Goal: Task Accomplishment & Management: Complete application form

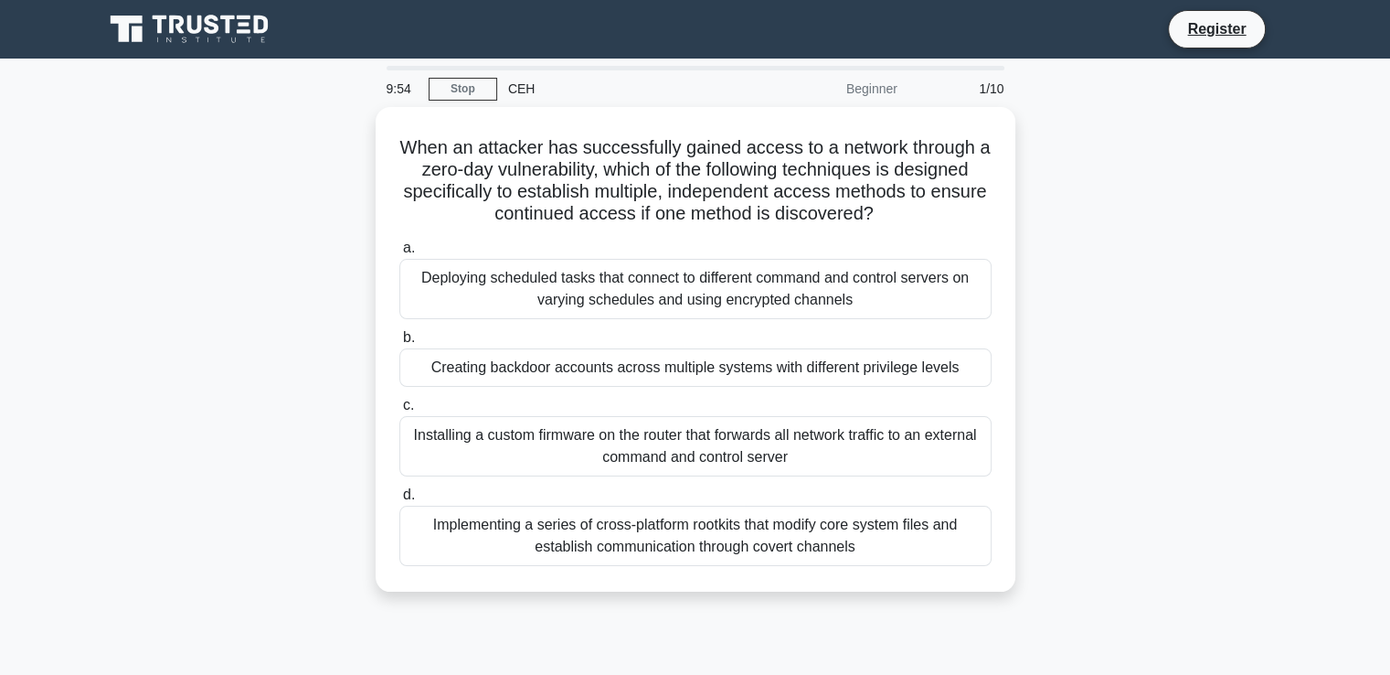
drag, startPoint x: 406, startPoint y: 137, endPoint x: 954, endPoint y: 603, distance: 719.7
click at [954, 603] on div "When an attacker has successfully gained access to a network through a zero-day…" at bounding box center [695, 360] width 1206 height 506
copy div "When an attacker has successfully gained access to a network through a zero-day…"
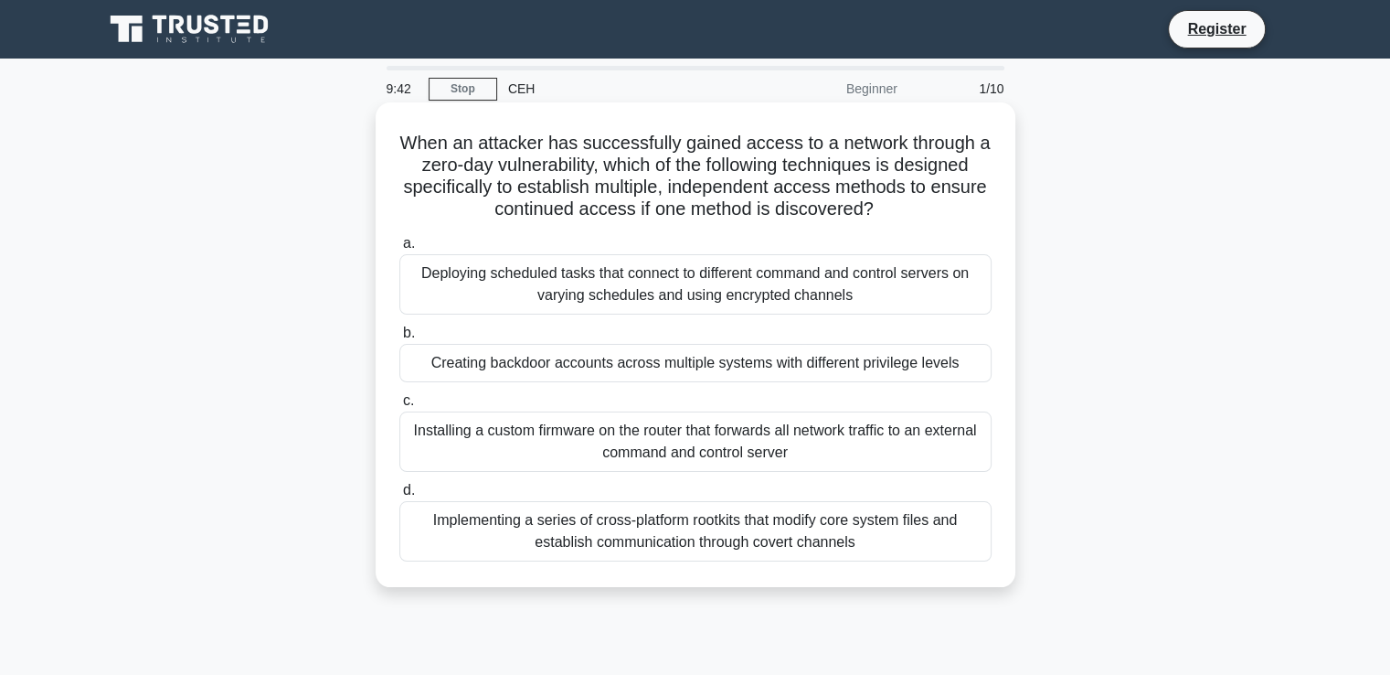
click at [563, 297] on div "Deploying scheduled tasks that connect to different command and control servers…" at bounding box center [695, 284] width 592 height 60
click at [399, 250] on input "a. Deploying scheduled tasks that connect to different command and control serv…" at bounding box center [399, 244] width 0 height 12
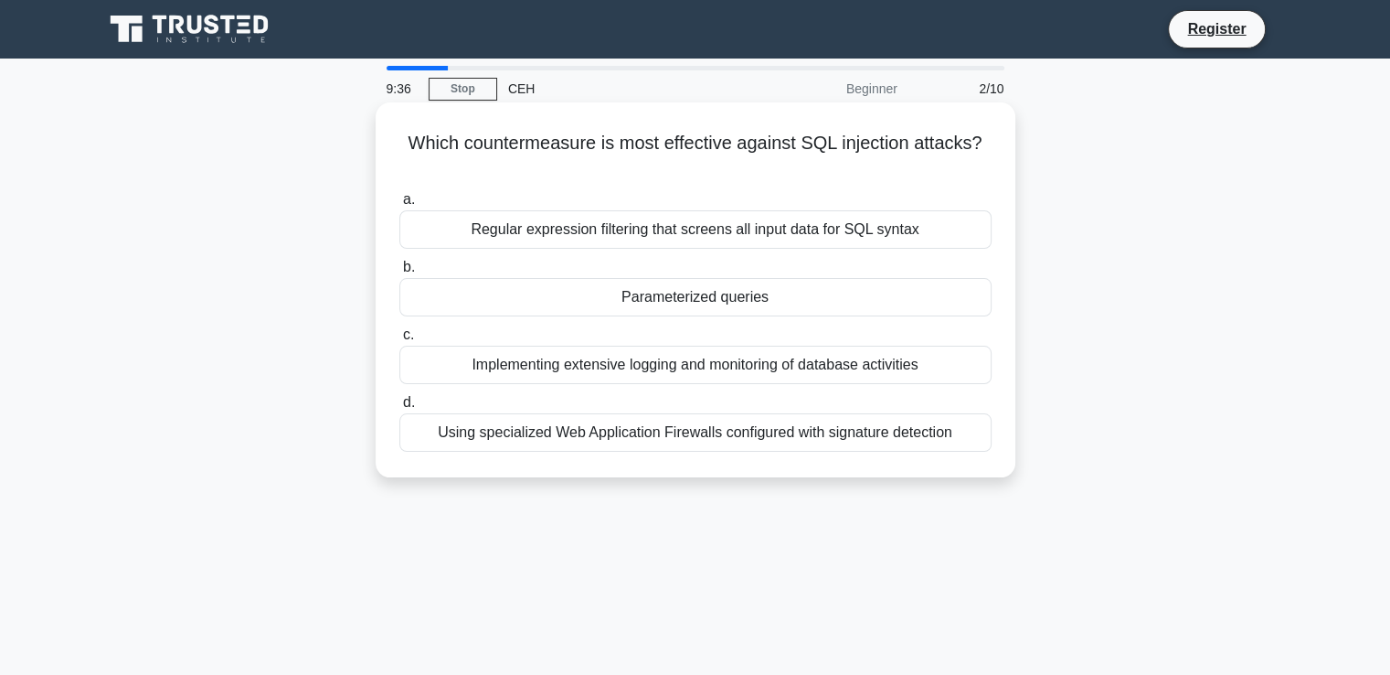
drag, startPoint x: 403, startPoint y: 136, endPoint x: 953, endPoint y: 451, distance: 633.7
click at [953, 451] on div "Which countermeasure is most effective against SQL injection attacks? .spinner_…" at bounding box center [695, 290] width 625 height 360
copy div "Which countermeasure is most effective against SQL injection attacks? .spinner_…"
click at [433, 297] on div "Parameterized queries" at bounding box center [695, 297] width 592 height 38
click at [399, 273] on input "b. Parameterized queries" at bounding box center [399, 267] width 0 height 12
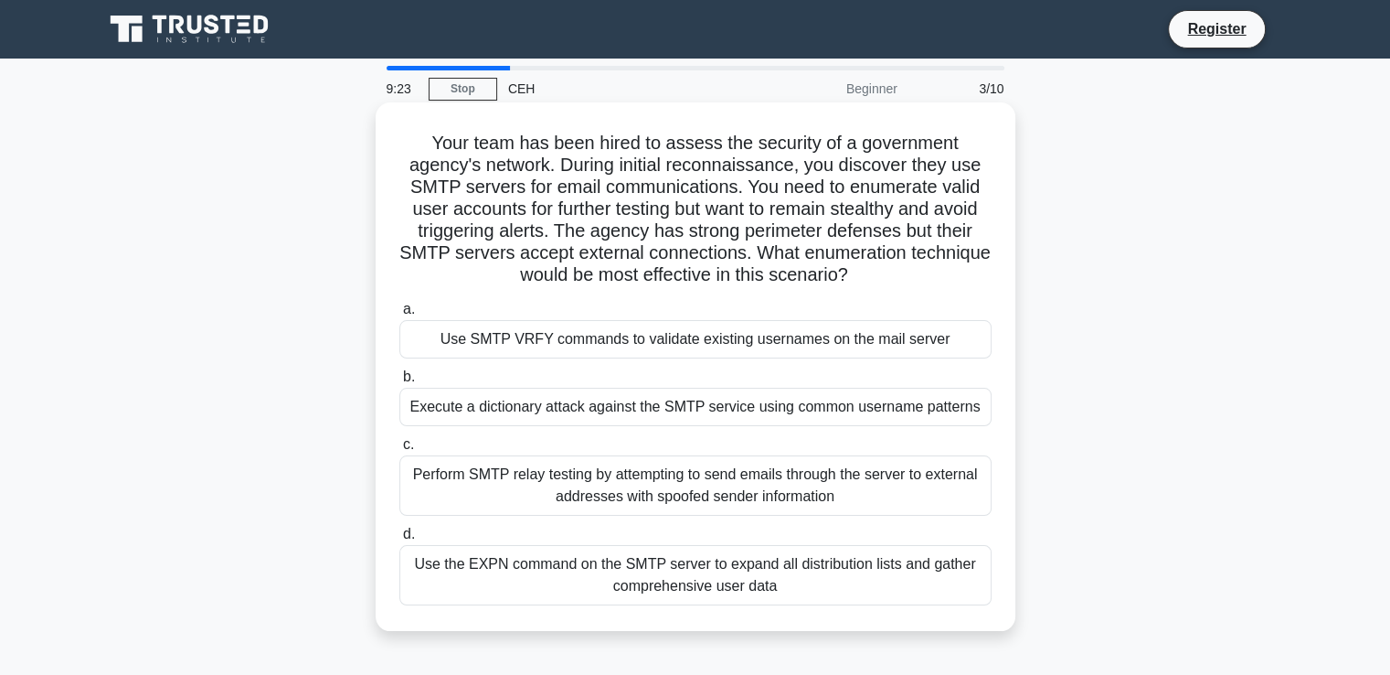
drag, startPoint x: 529, startPoint y: 220, endPoint x: 956, endPoint y: 590, distance: 565.0
click at [956, 590] on div "Your team has been hired to assess the security of a government agency's networ…" at bounding box center [695, 367] width 625 height 514
copy div "Your team has been hired to assess the security of a government agency's networ…"
click at [542, 344] on div "Use SMTP VRFY commands to validate existing usernames on the mail server" at bounding box center [695, 339] width 592 height 38
click at [399, 315] on input "a. Use SMTP VRFY commands to validate existing usernames on the mail server" at bounding box center [399, 309] width 0 height 12
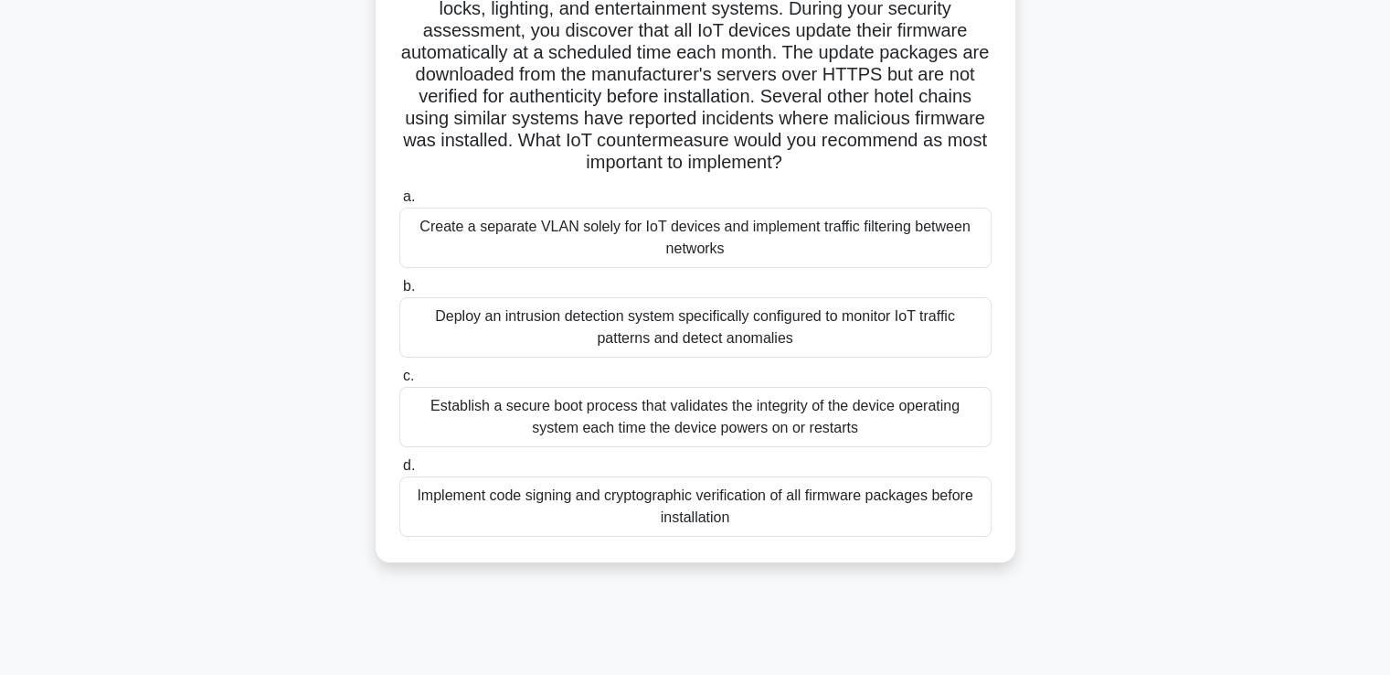
scroll to position [313, 0]
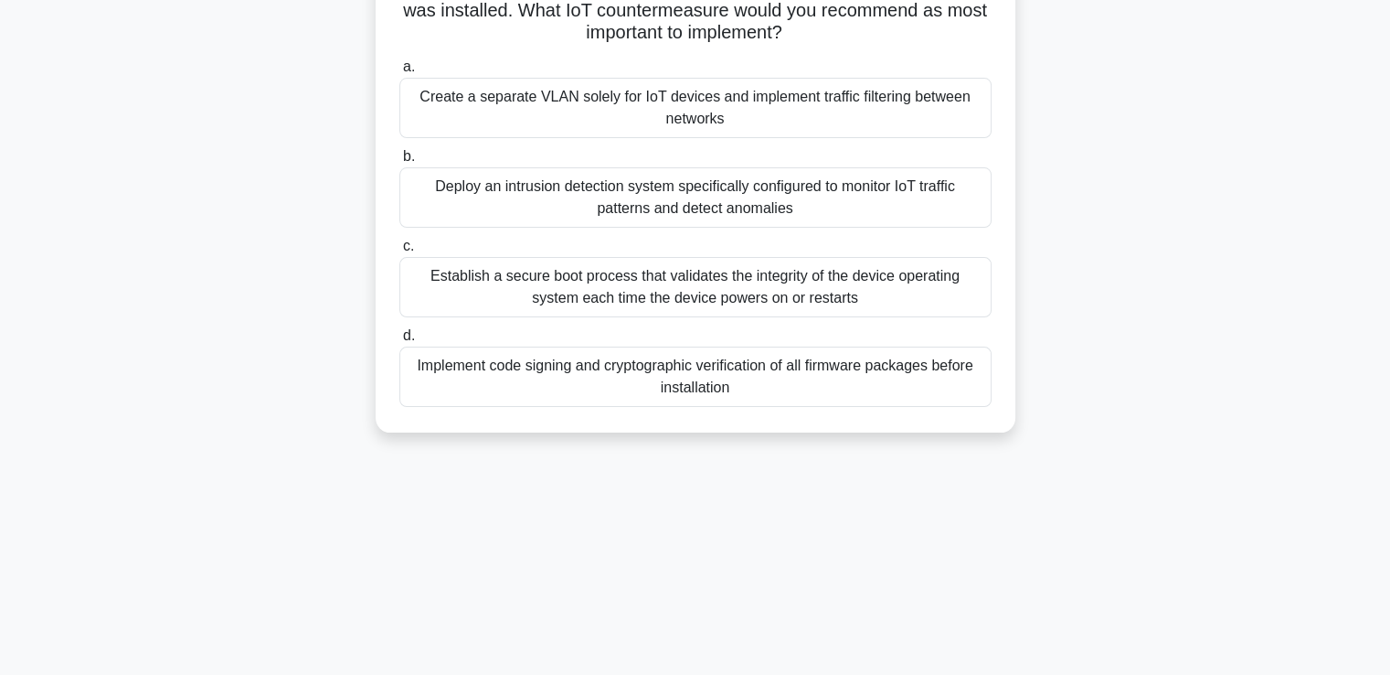
drag, startPoint x: 413, startPoint y: 137, endPoint x: 866, endPoint y: 487, distance: 572.8
click at [866, 487] on div "9:11 Stop CEH Beginner 4/10 You are a security consultant for a major hotel cha…" at bounding box center [695, 210] width 1206 height 914
copy div "You are a security consultant for a major hotel chain implementing a new IoT-ba…"
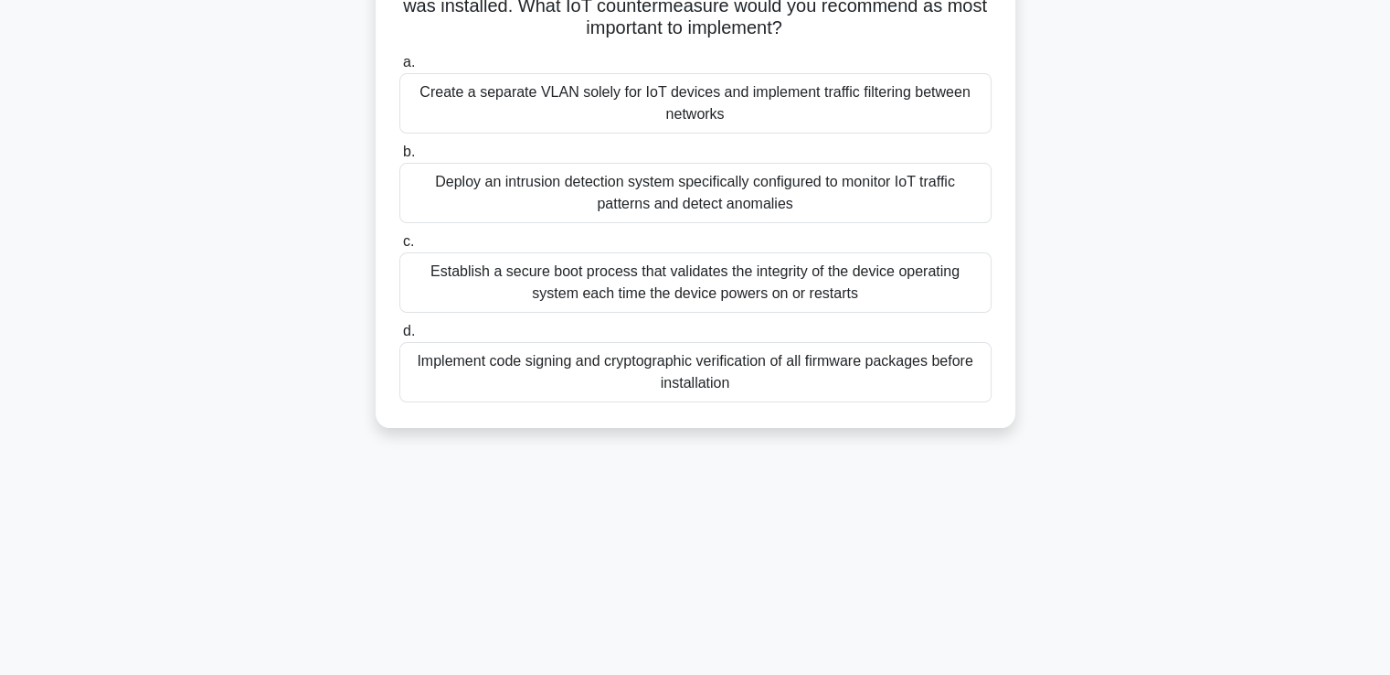
click at [461, 367] on div "Implement code signing and cryptographic verification of all firmware packages …" at bounding box center [695, 372] width 592 height 60
click at [399, 337] on input "d. Implement code signing and cryptographic verification of all firmware packag…" at bounding box center [399, 331] width 0 height 12
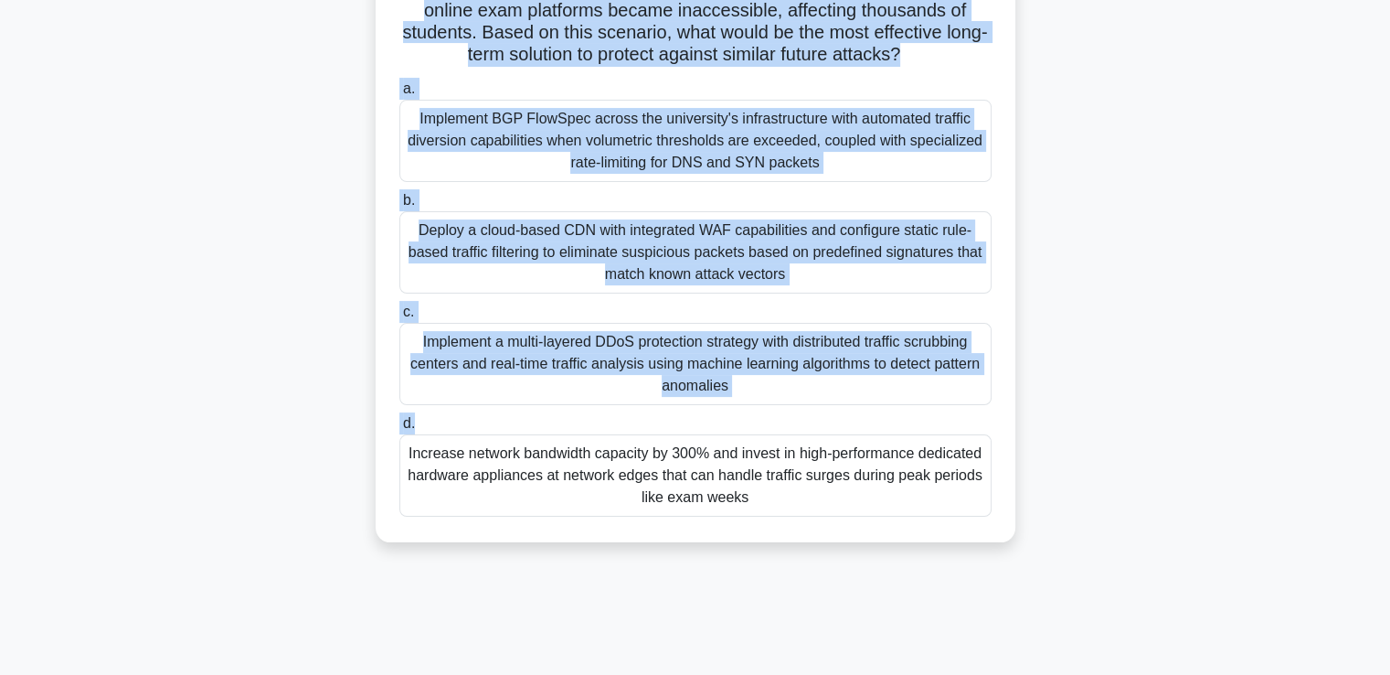
drag, startPoint x: 465, startPoint y: 180, endPoint x: 807, endPoint y: 584, distance: 529.2
click at [807, 564] on div "Case Study: A major university's network was targeted during final exam week wi…" at bounding box center [695, 179] width 1206 height 770
copy div "Case Study: A major university's network was targeted during final exam week wi…"
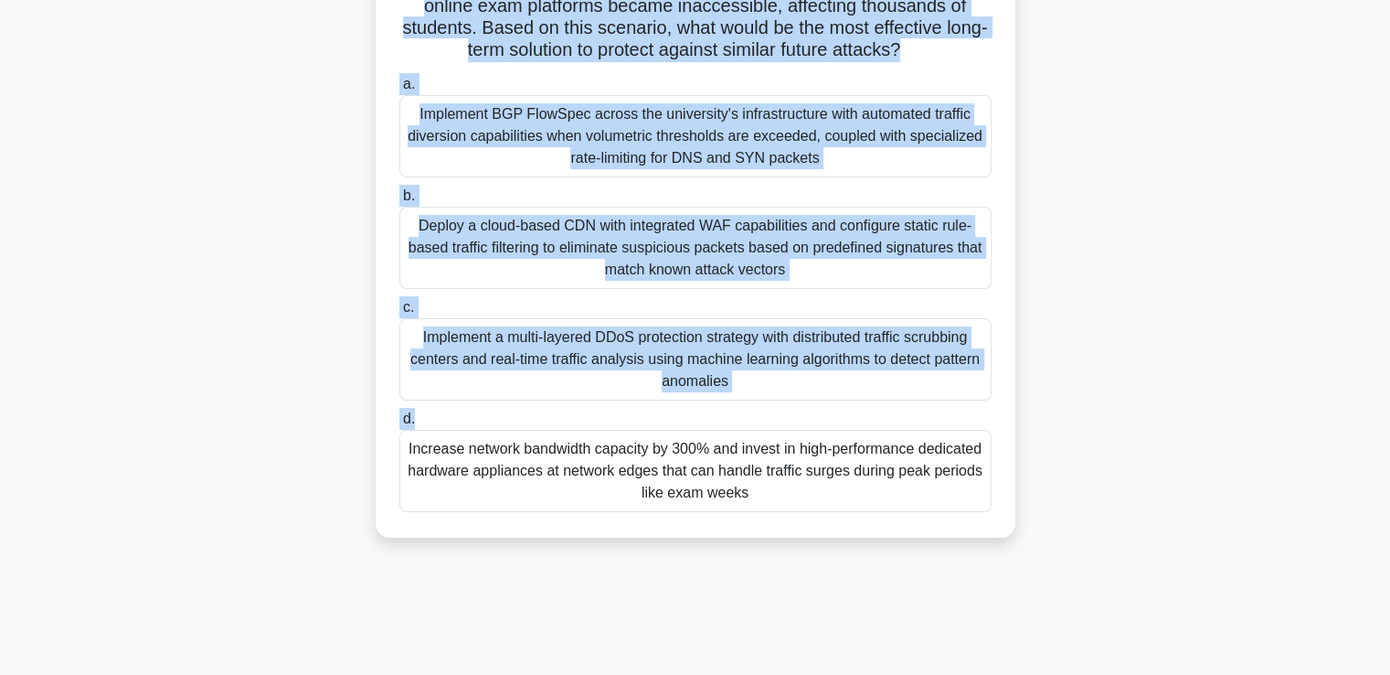
click at [568, 356] on div "Implement a multi-layered DDoS protection strategy with distributed traffic scr…" at bounding box center [695, 359] width 592 height 82
click at [399, 313] on input "c. Implement a multi-layered DDoS protection strategy with distributed traffic …" at bounding box center [399, 308] width 0 height 12
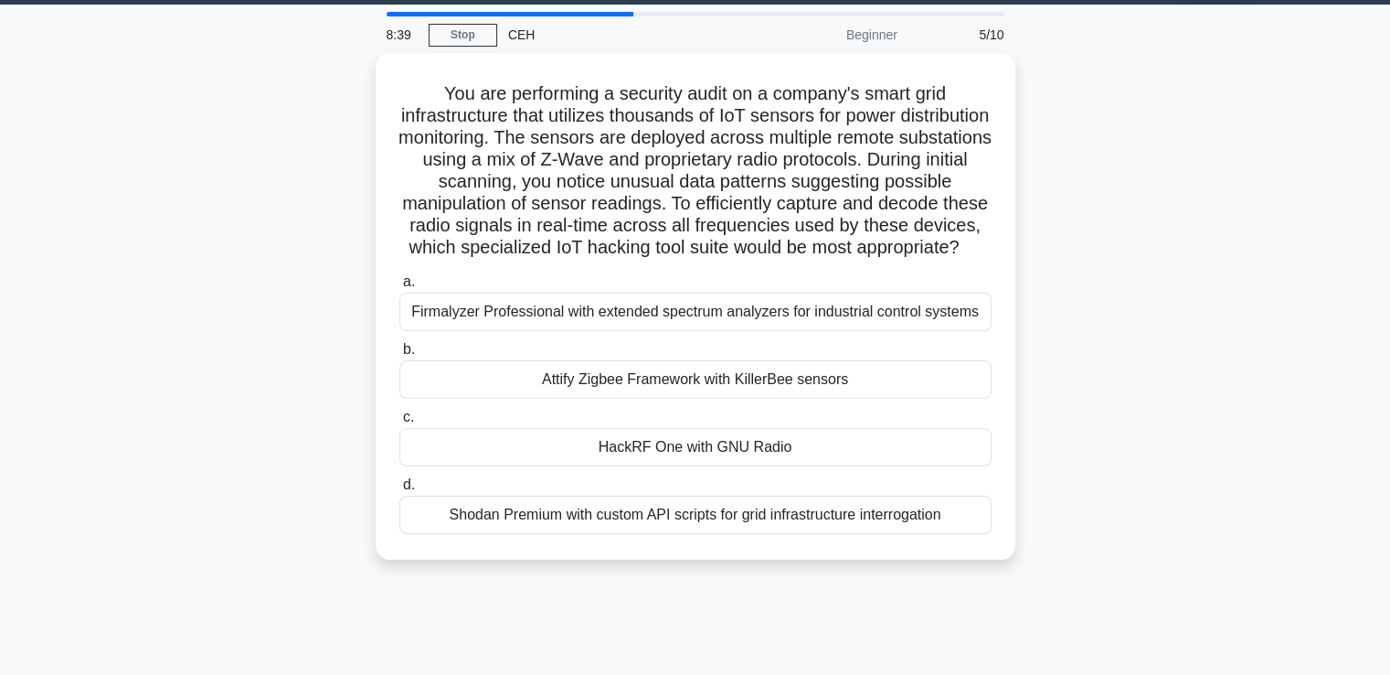
scroll to position [40, 0]
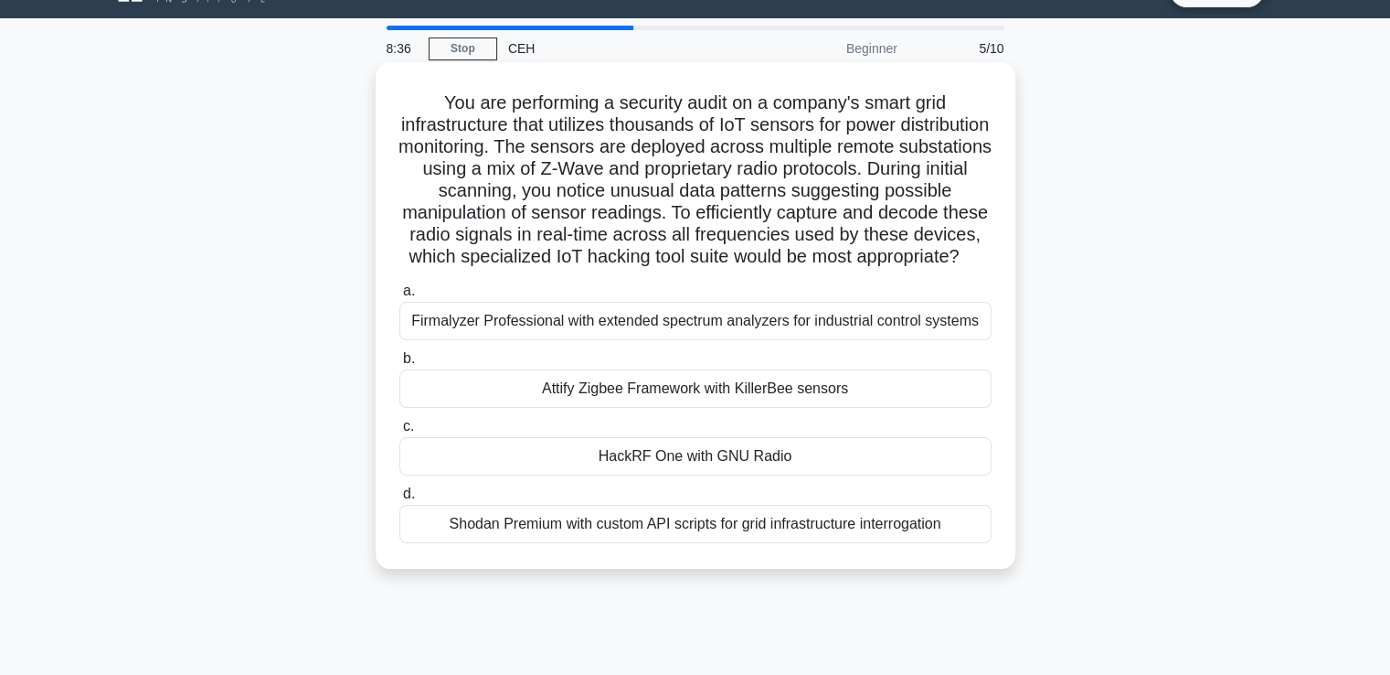
drag, startPoint x: 450, startPoint y: 133, endPoint x: 968, endPoint y: 586, distance: 688.5
click at [968, 568] on div "You are performing a security audit on a company's smart grid infrastructure th…" at bounding box center [696, 315] width 640 height 506
copy div "You are performing a security audit on a company's smart grid infrastructure th…"
click at [506, 475] on div "HackRF One with GNU Radio" at bounding box center [695, 456] width 592 height 38
click at [399, 432] on input "c. HackRF One with GNU Radio" at bounding box center [399, 426] width 0 height 12
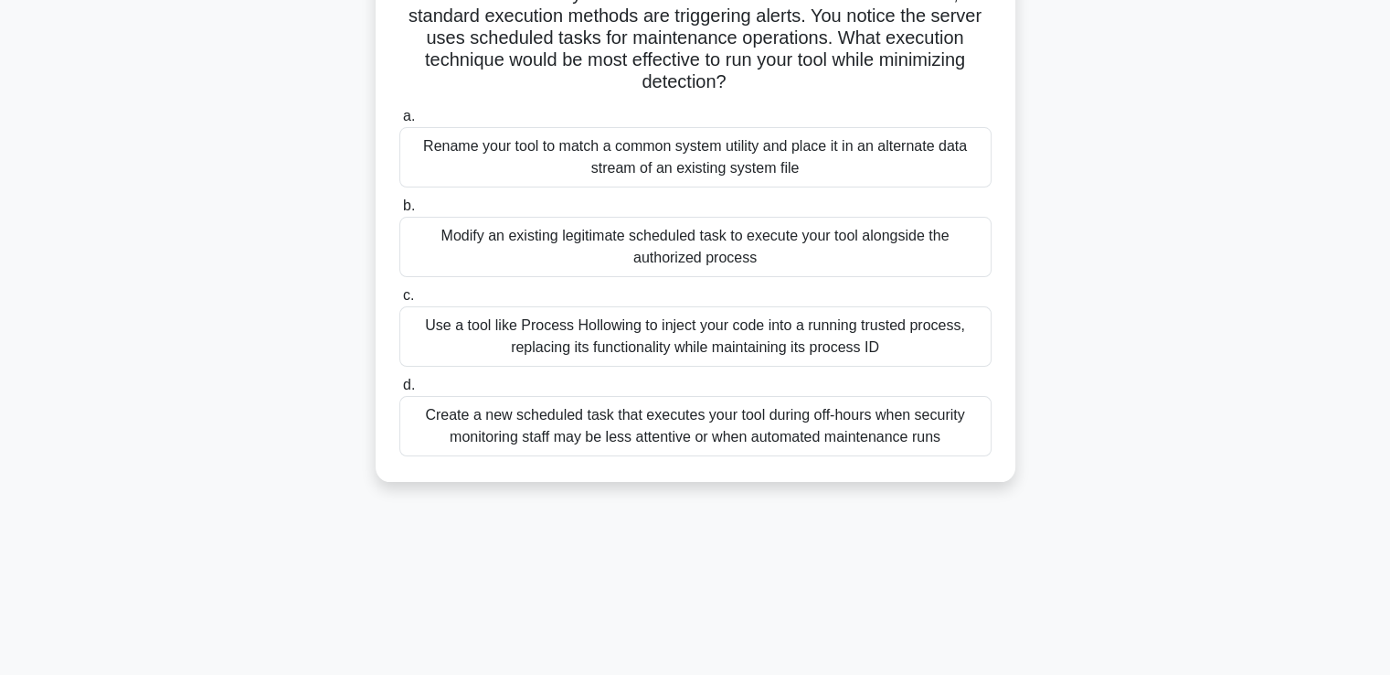
scroll to position [313, 0]
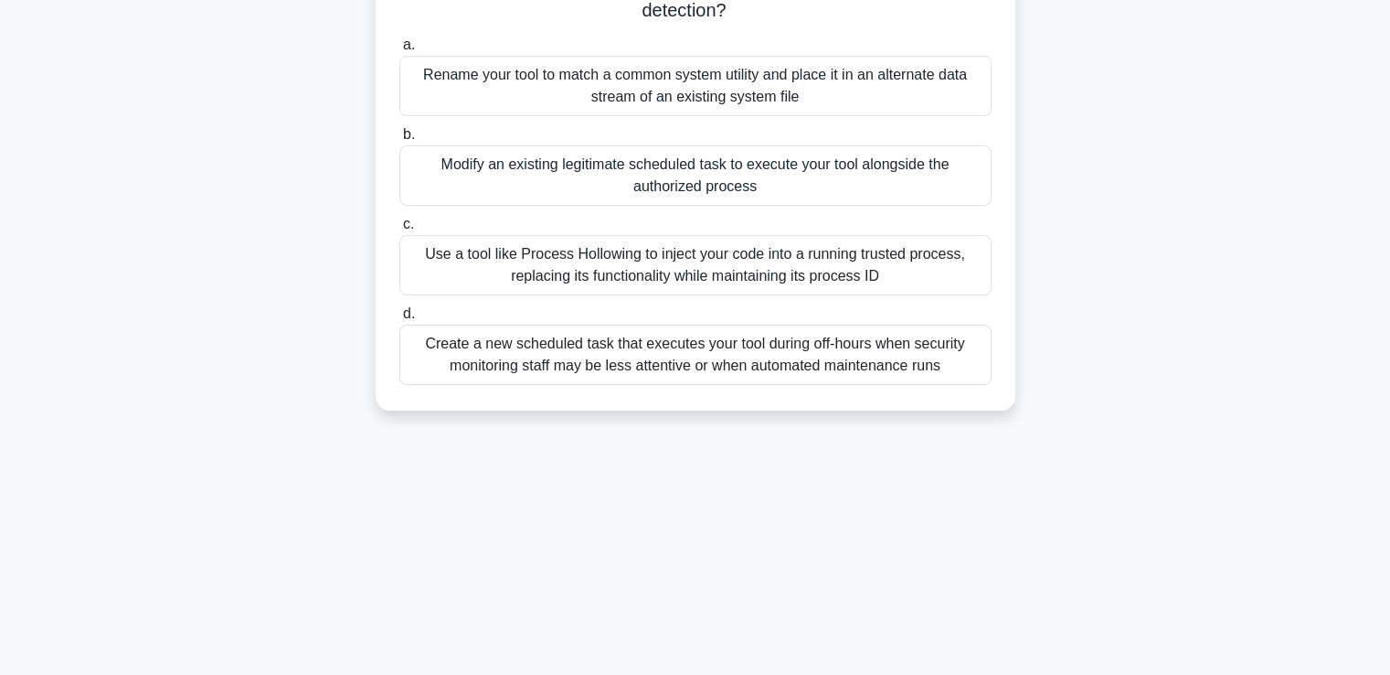
drag, startPoint x: 404, startPoint y: 136, endPoint x: 983, endPoint y: 451, distance: 659.3
click at [983, 451] on div "8:19 Stop CEH Intermediate 7/10 During a red team assessment, you discover a cr…" at bounding box center [695, 210] width 1206 height 914
copy div "During a red team assessment, you discover a critical server running a legacy a…"
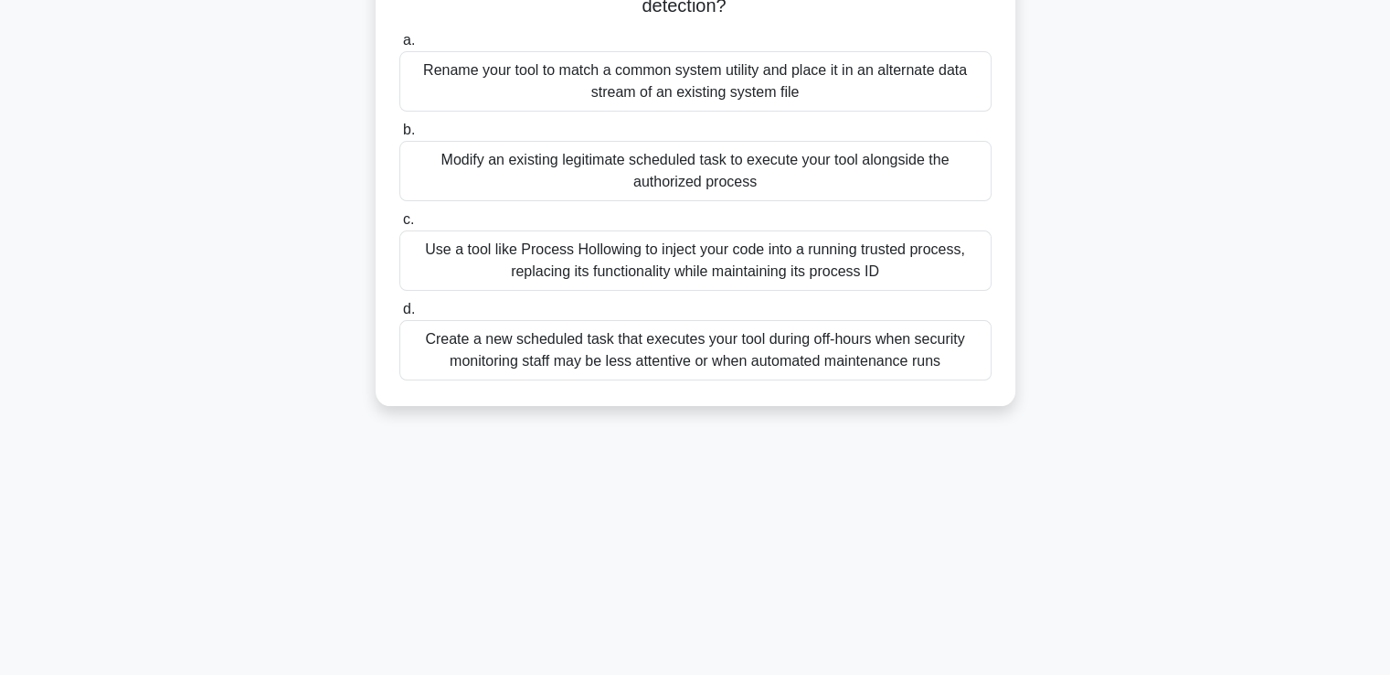
click at [462, 159] on div "Modify an existing legitimate scheduled task to execute your tool alongside the…" at bounding box center [695, 171] width 592 height 60
click at [399, 136] on input "b. Modify an existing legitimate scheduled task to execute your tool alongside …" at bounding box center [399, 130] width 0 height 12
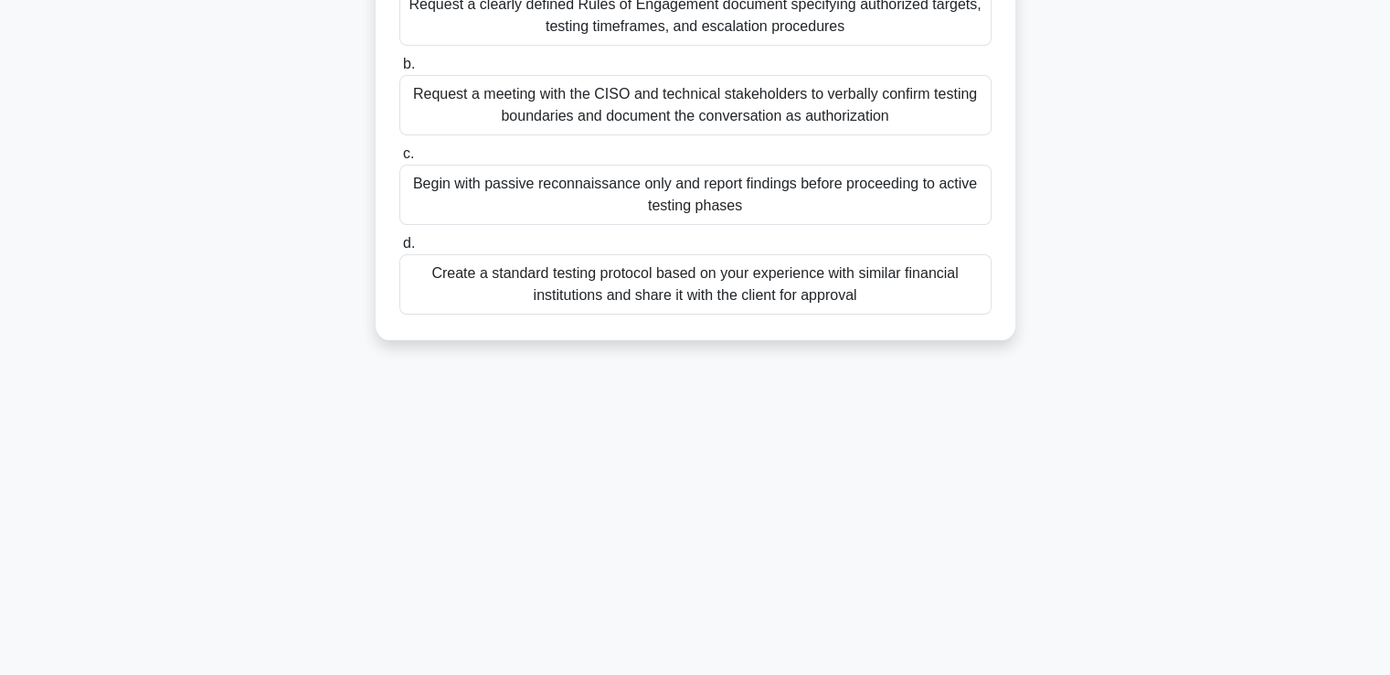
drag, startPoint x: 409, startPoint y: 142, endPoint x: 881, endPoint y: 330, distance: 507.8
click at [881, 330] on div "Your security team has been hired to perform a penetration test for a financial…" at bounding box center [695, 65] width 625 height 536
copy div "Your security team has been hired to perform a penetration test for a financial…"
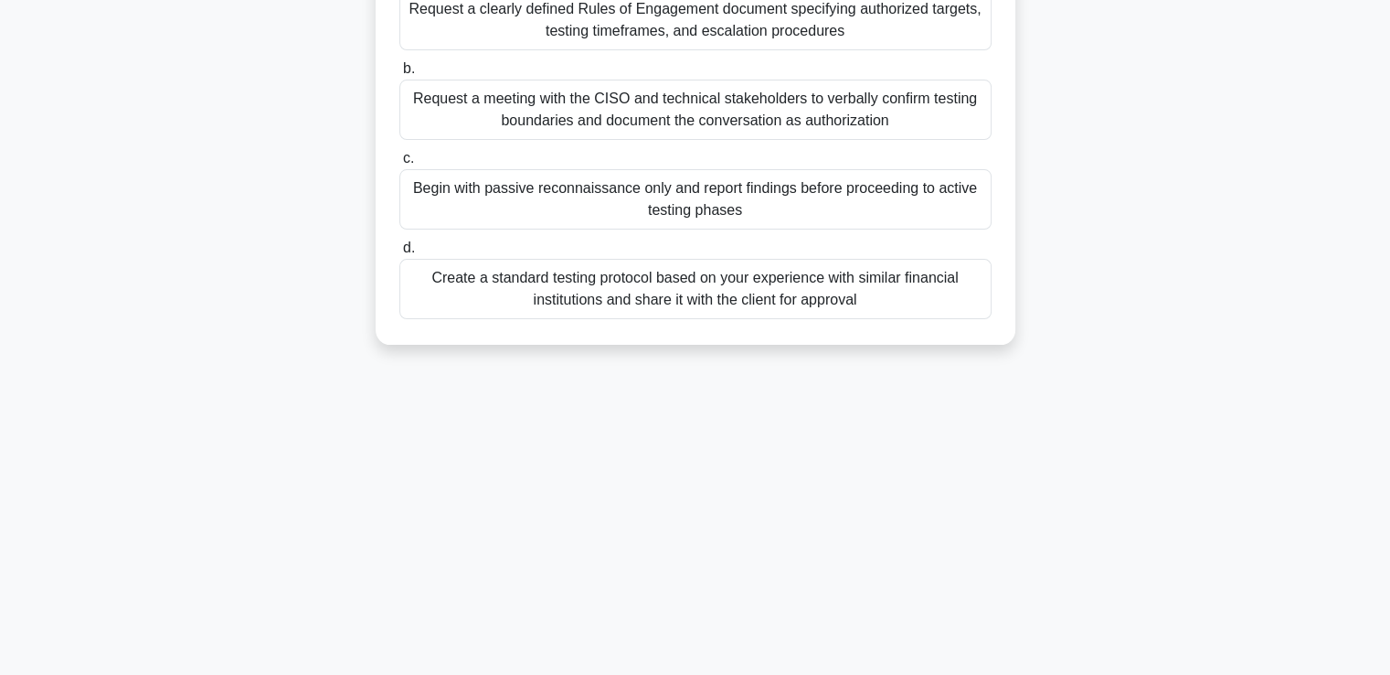
click at [1270, 311] on div "Your security team has been hired to perform a penetration test for a financial…" at bounding box center [695, 80] width 1206 height 572
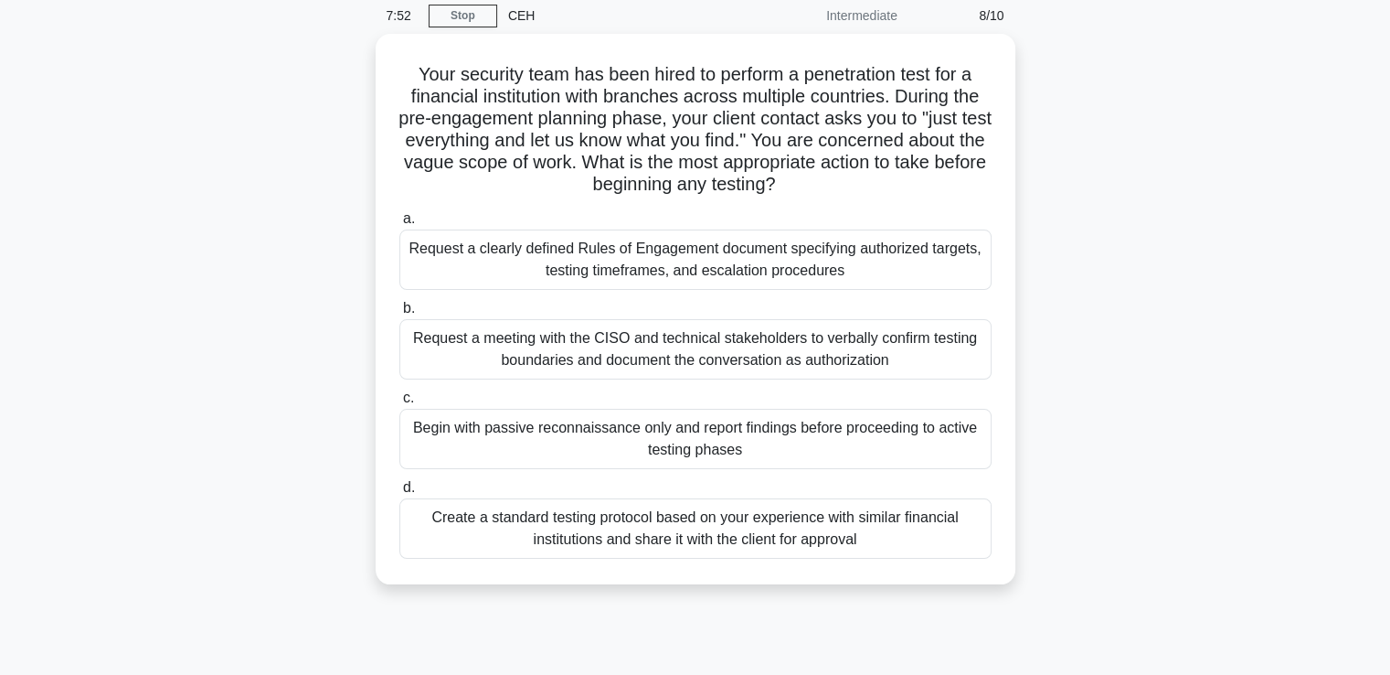
scroll to position [61, 0]
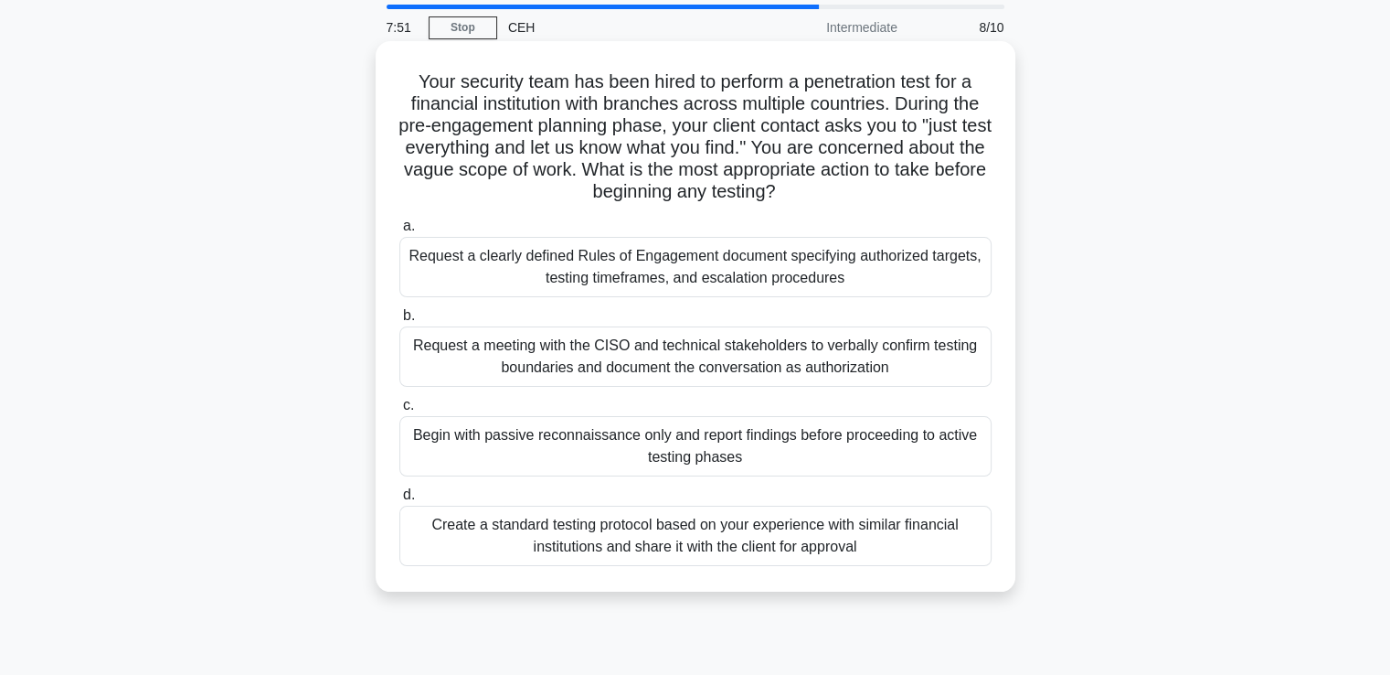
click at [783, 246] on div "Request a clearly defined Rules of Engagement document specifying authorized ta…" at bounding box center [695, 267] width 592 height 60
click at [399, 232] on input "a. Request a clearly defined Rules of Engagement document specifying authorized…" at bounding box center [399, 226] width 0 height 12
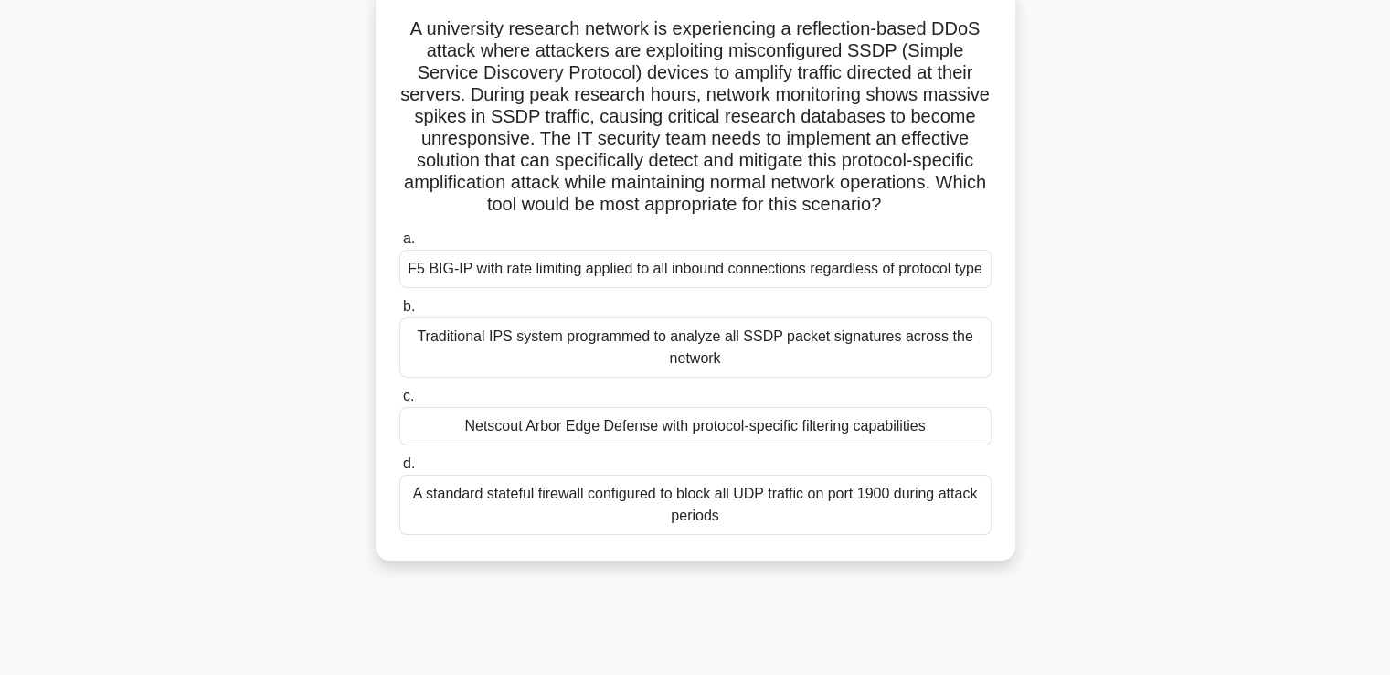
scroll to position [313, 0]
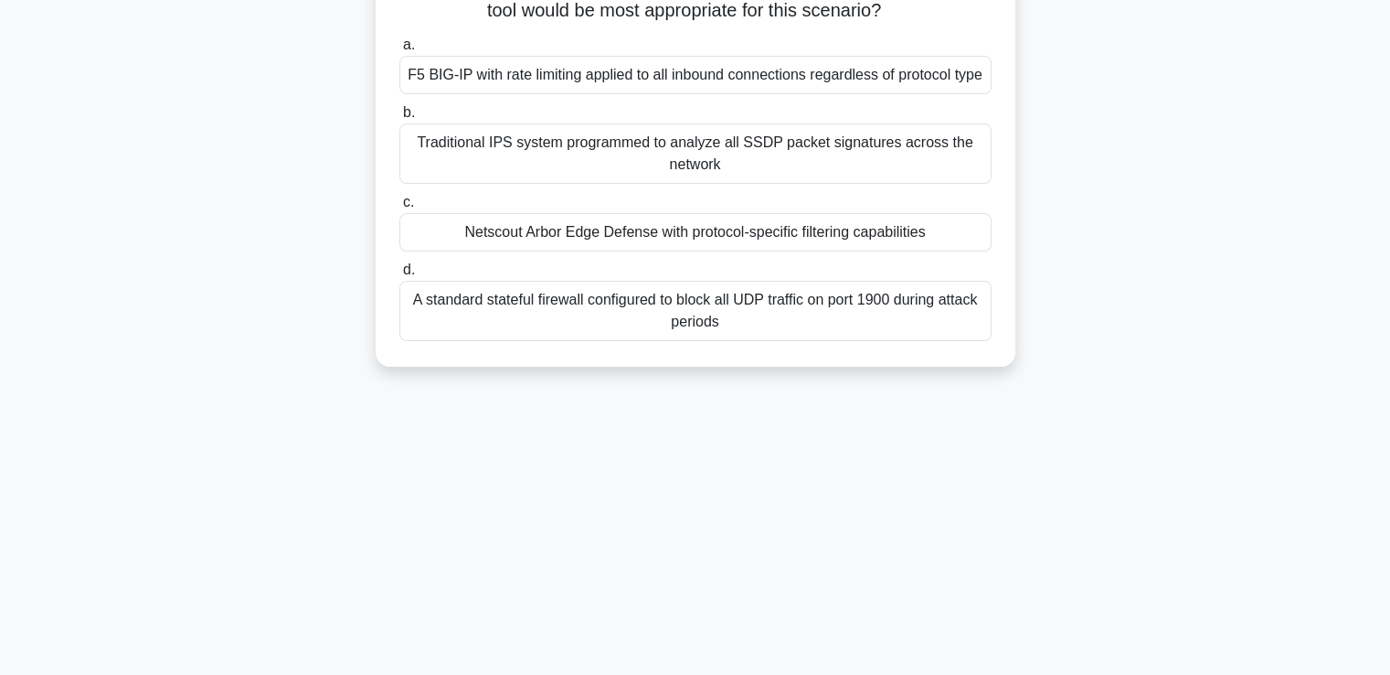
drag, startPoint x: 403, startPoint y: 140, endPoint x: 861, endPoint y: 431, distance: 542.8
click at [861, 431] on div "7:46 Stop CEH Intermediate 9/10 A university research network is experiencing a…" at bounding box center [695, 210] width 1206 height 914
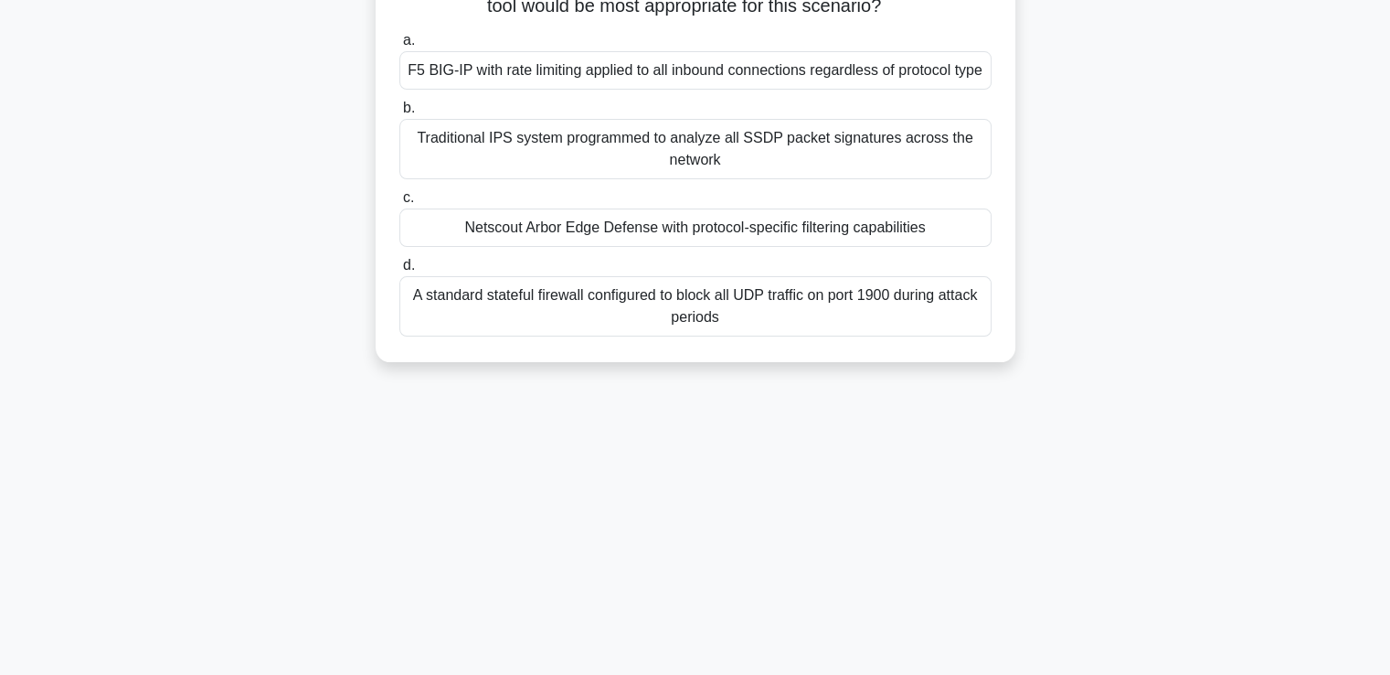
click at [527, 247] on div "Netscout Arbor Edge Defense with protocol-specific filtering capabilities" at bounding box center [695, 227] width 592 height 38
click at [399, 204] on input "c. Netscout Arbor Edge Defense with protocol-specific filtering capabilities" at bounding box center [399, 198] width 0 height 12
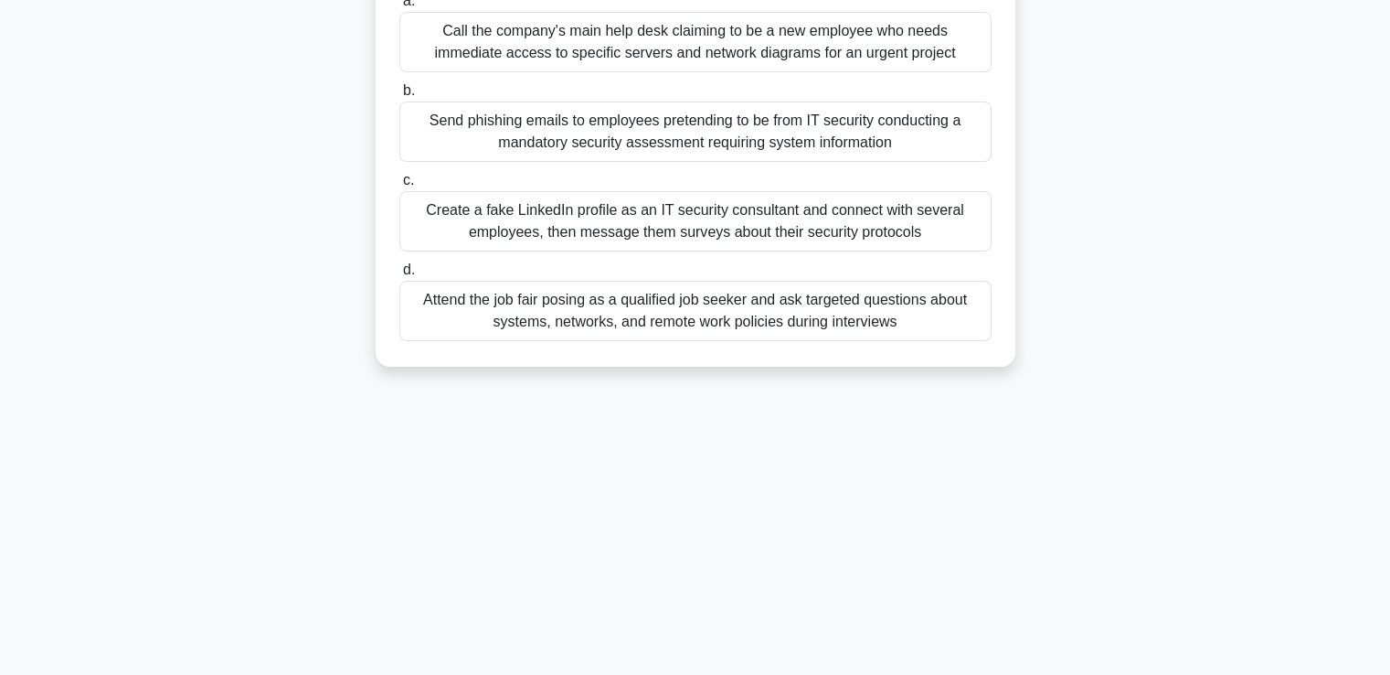
drag, startPoint x: 429, startPoint y: 133, endPoint x: 915, endPoint y: 485, distance: 600.2
click at [915, 485] on div "7:33 Stop CEH Intermediate 10/10 Scenario: You have been hired to assess the se…" at bounding box center [695, 210] width 1206 height 914
copy div "Scenario: You have been hired to assess the security posture of EnergyTech Corp…"
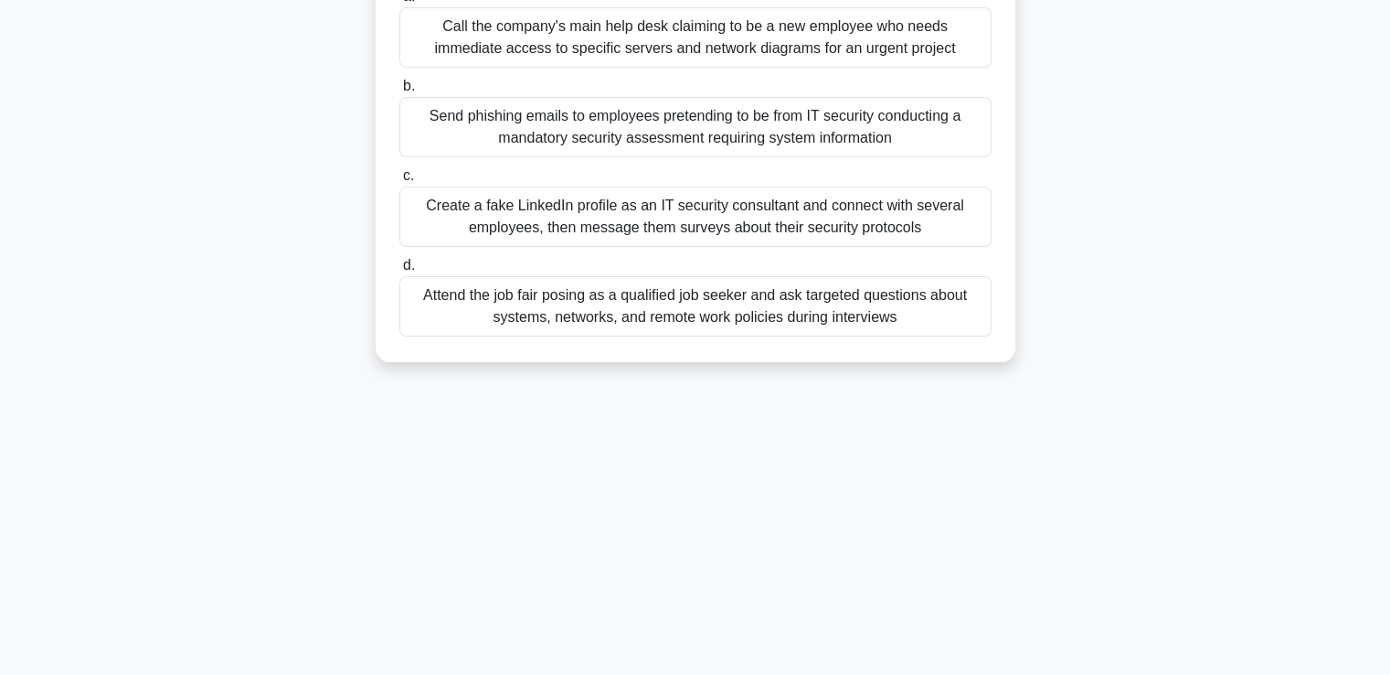
click at [550, 303] on div "Attend the job fair posing as a qualified job seeker and ask targeted questions…" at bounding box center [695, 306] width 592 height 60
click at [399, 271] on input "d. Attend the job fair posing as a qualified job seeker and ask targeted questi…" at bounding box center [399, 266] width 0 height 12
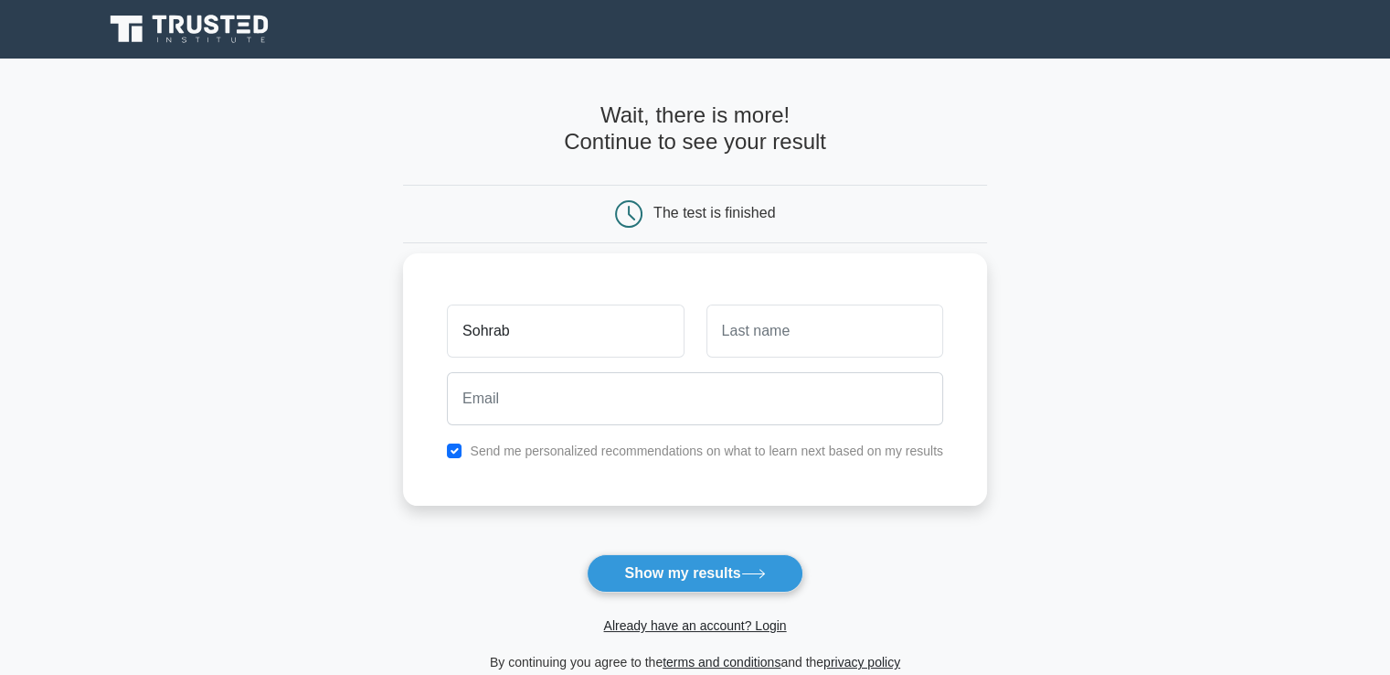
type input "Sohrab"
type input "[PERSON_NAME]"
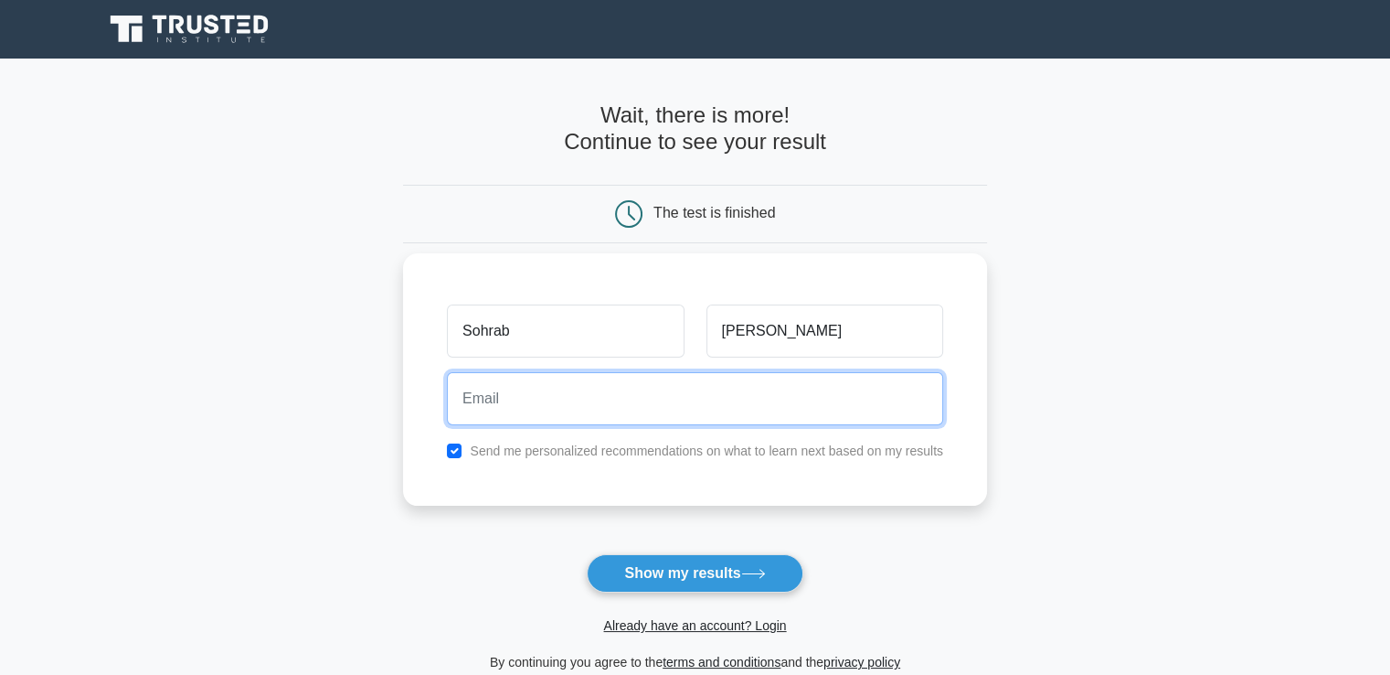
click at [793, 379] on input "email" at bounding box center [695, 398] width 496 height 53
type input "knazari117@gmail.com"
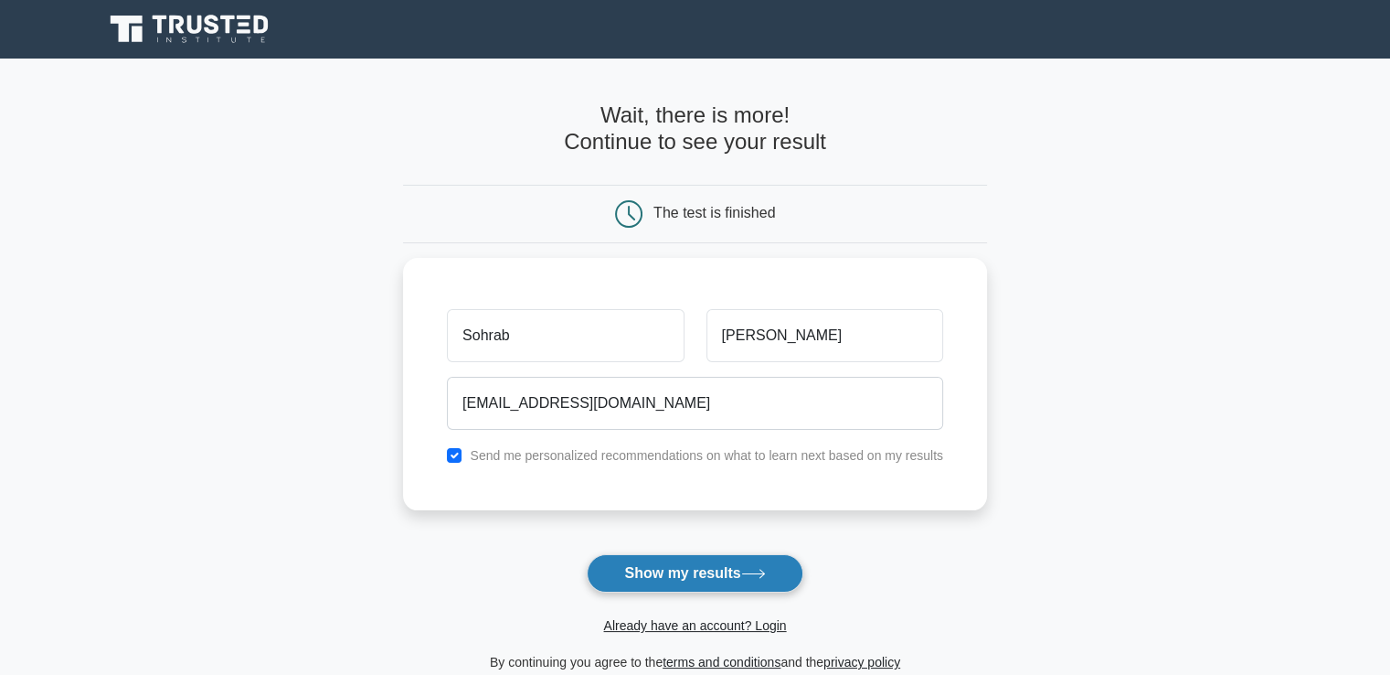
click at [679, 564] on button "Show my results" at bounding box center [695, 573] width 216 height 38
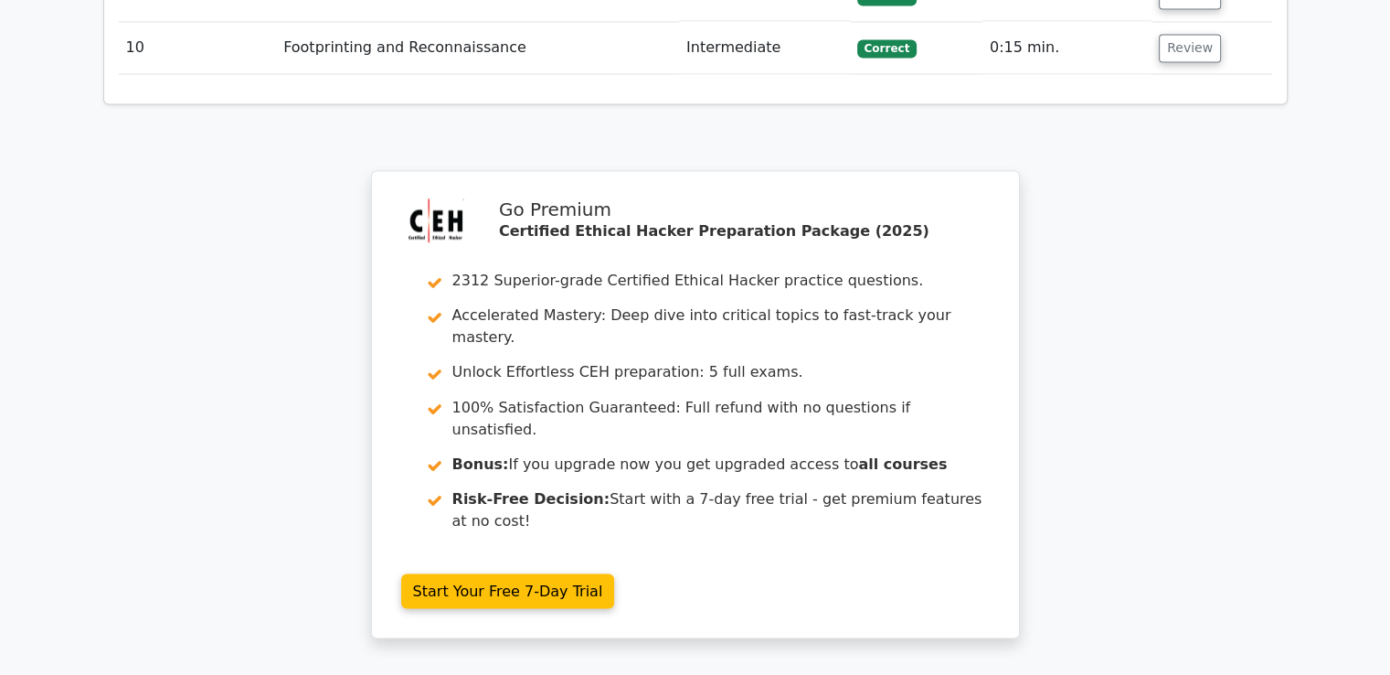
scroll to position [3144, 0]
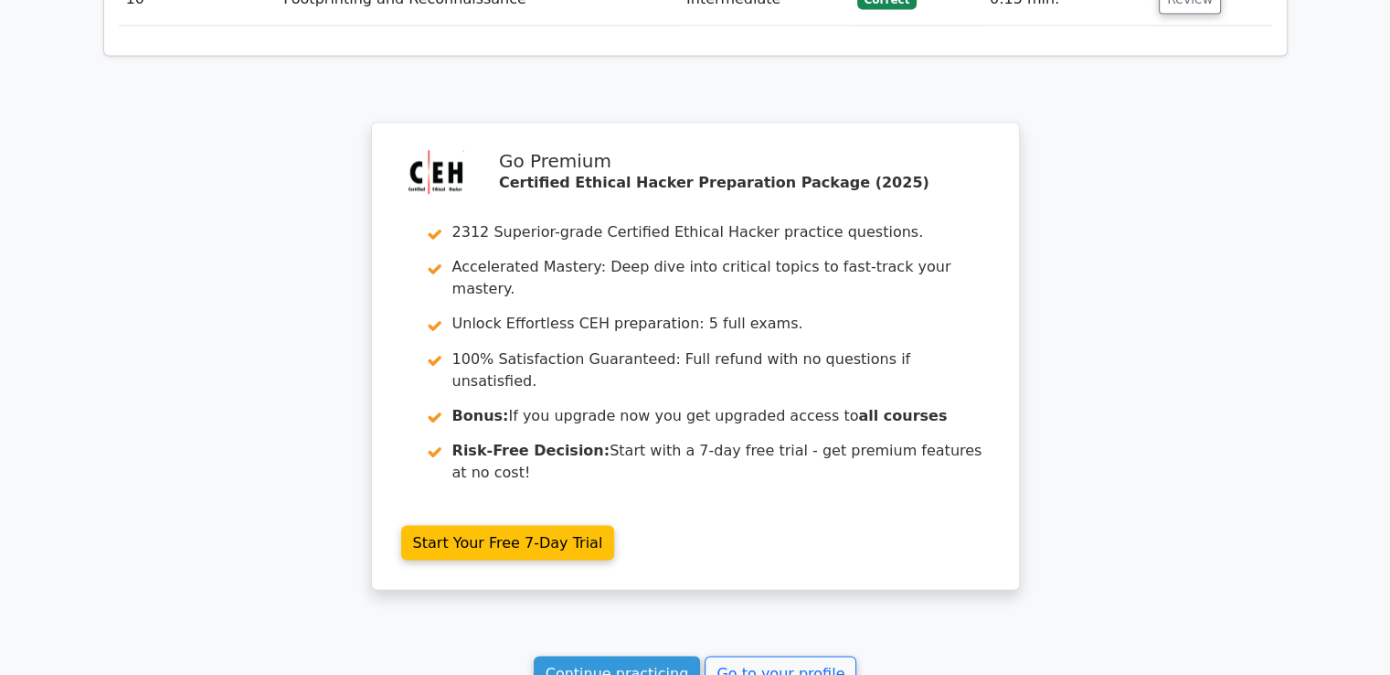
drag, startPoint x: 1402, startPoint y: 56, endPoint x: 1323, endPoint y: 571, distance: 521.4
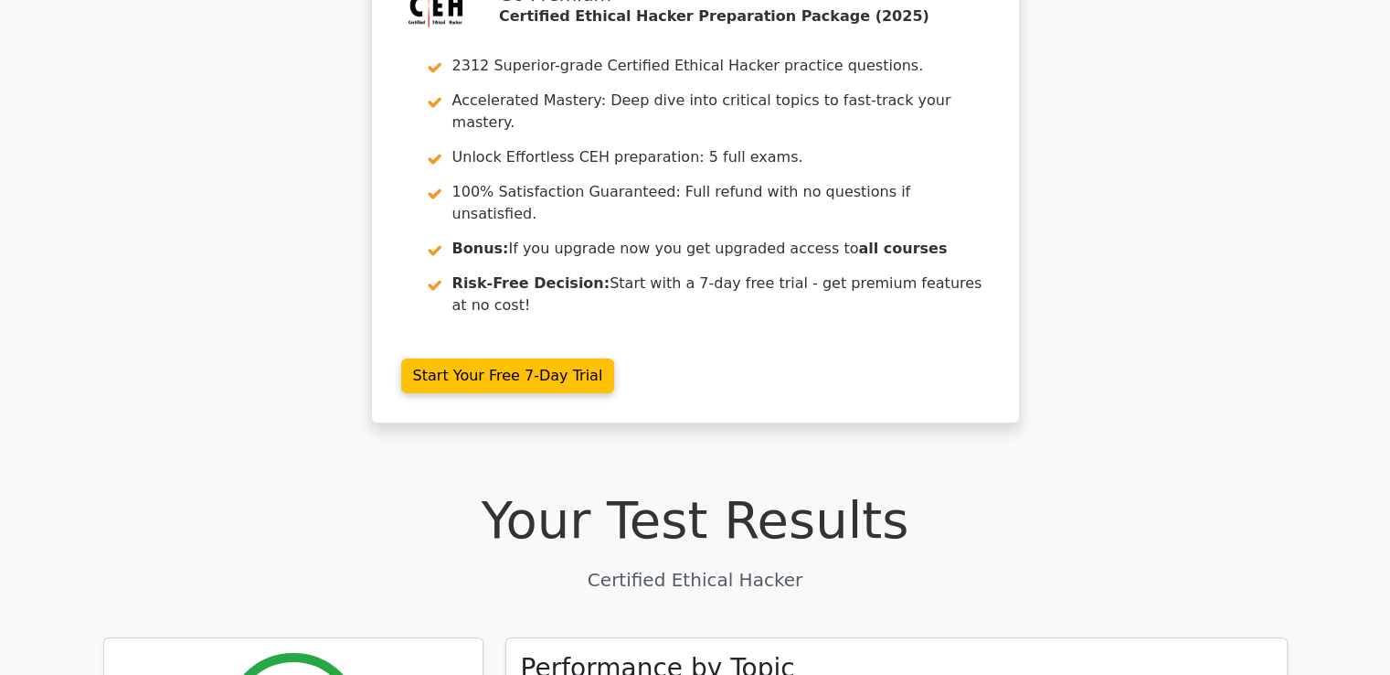
scroll to position [0, 0]
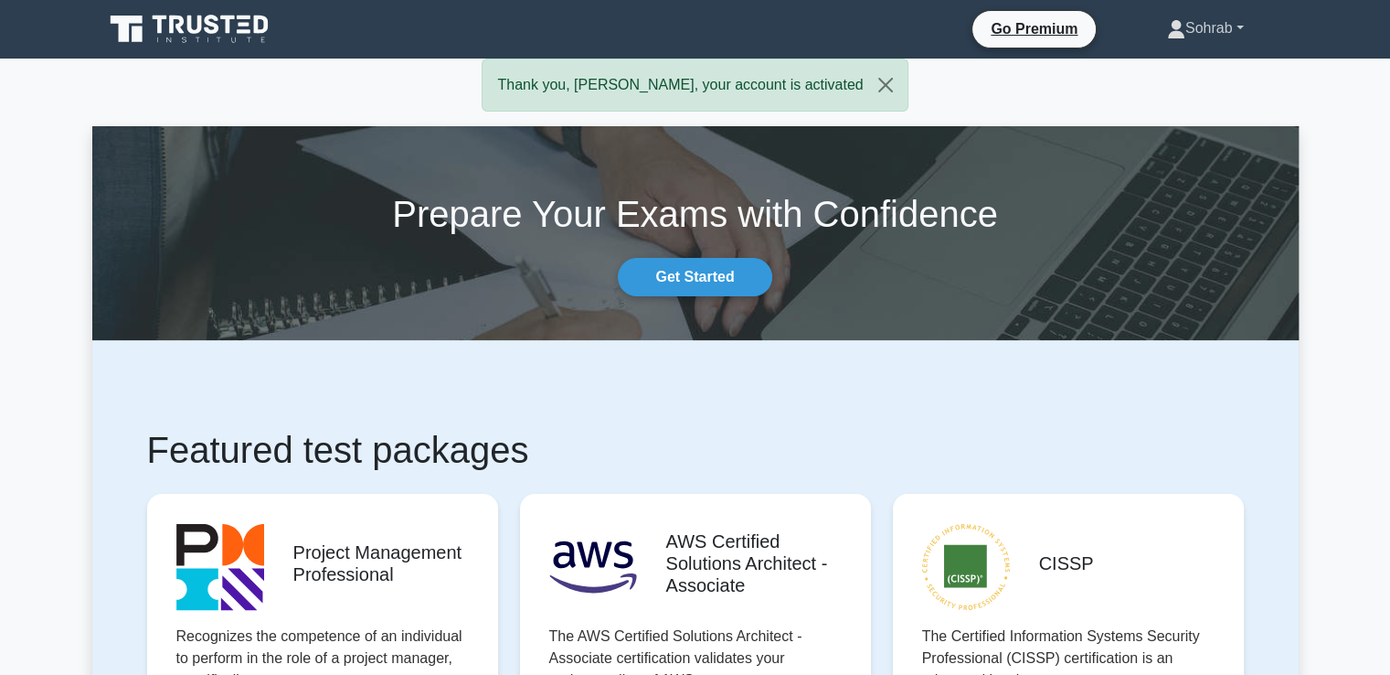
click at [1214, 27] on link "Sohrab" at bounding box center [1205, 28] width 165 height 37
click at [1164, 73] on link "Profile" at bounding box center [1196, 71] width 144 height 29
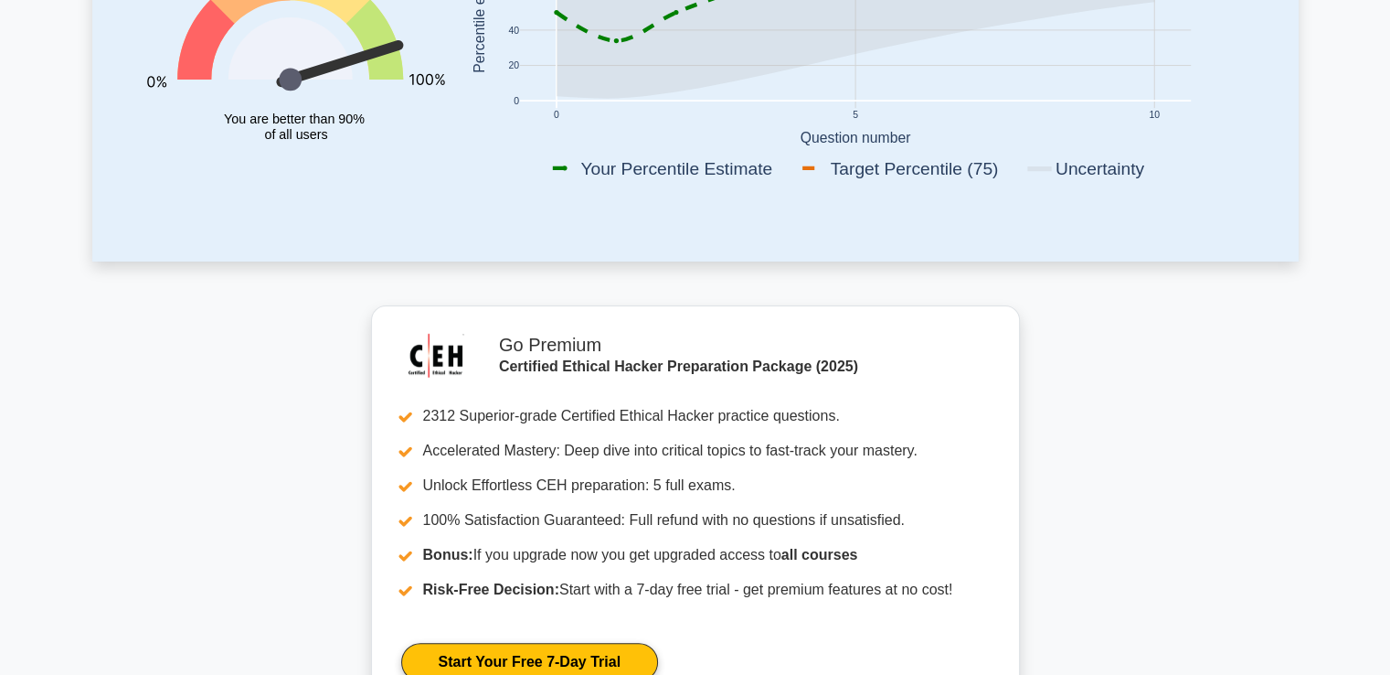
drag, startPoint x: 1403, startPoint y: 98, endPoint x: 1369, endPoint y: 244, distance: 150.1
